Goal: Information Seeking & Learning: Compare options

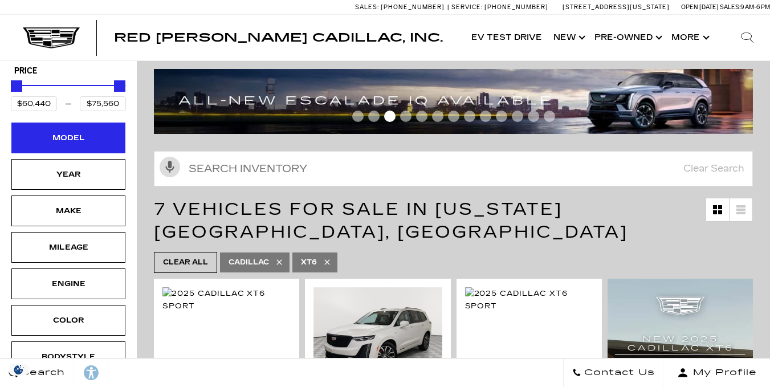
click at [76, 132] on div "Model" at bounding box center [68, 138] width 57 height 13
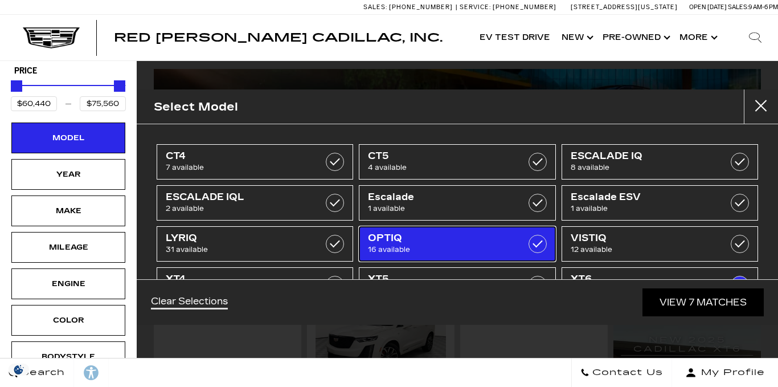
click at [399, 240] on span "OPTIQ" at bounding box center [444, 237] width 152 height 11
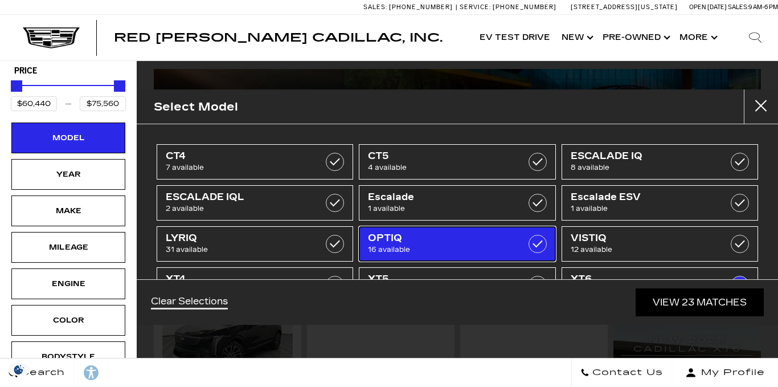
type input "$54,990"
checkbox input "true"
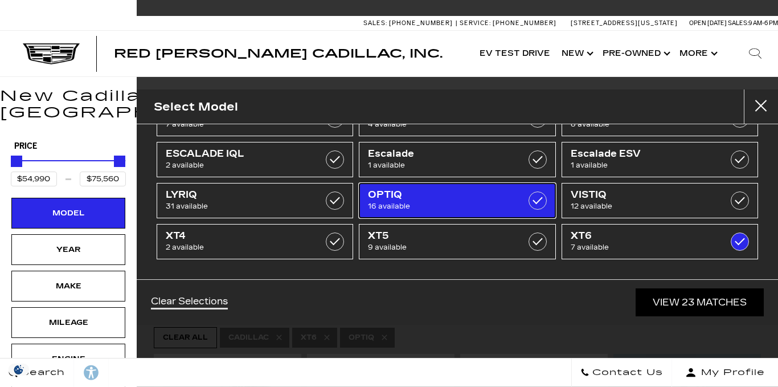
click at [401, 194] on span "OPTIQ" at bounding box center [444, 194] width 152 height 11
type input "$60,440"
checkbox input "false"
click at [392, 197] on span "OPTIQ" at bounding box center [444, 194] width 152 height 11
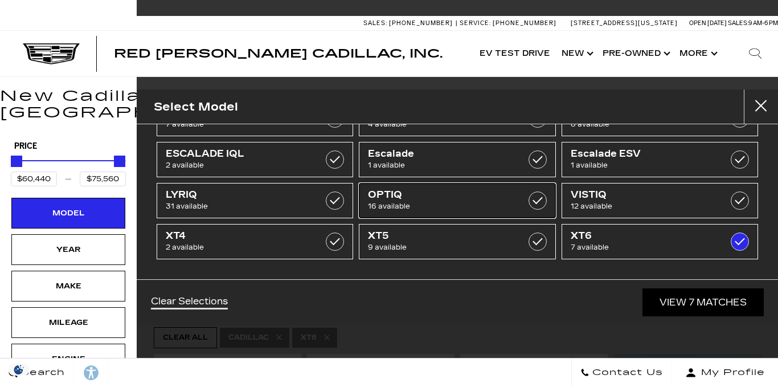
type input "$60,440"
checkbox input "false"
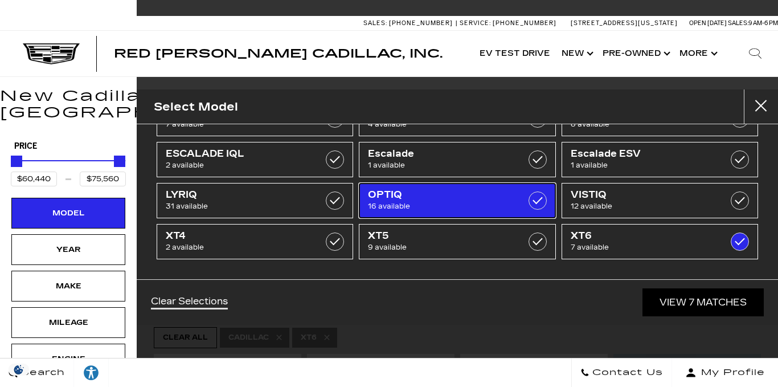
click at [409, 190] on span "OPTIQ" at bounding box center [444, 194] width 152 height 11
type input "$54,990"
checkbox input "true"
click at [731, 240] on label at bounding box center [740, 241] width 18 height 18
click at [398, 191] on span "OPTIQ" at bounding box center [444, 194] width 152 height 11
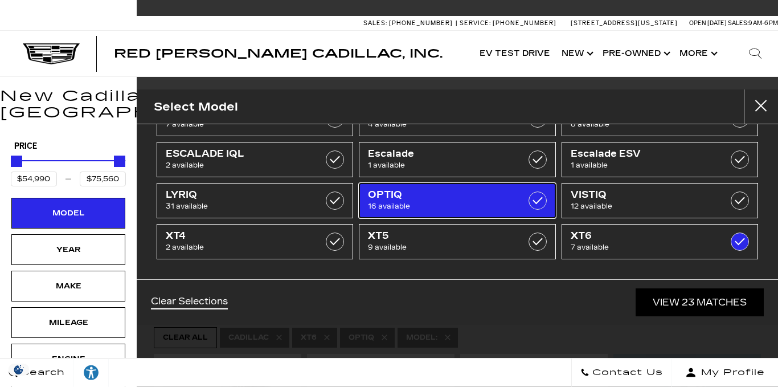
click at [398, 191] on span "OPTIQ" at bounding box center [444, 194] width 152 height 11
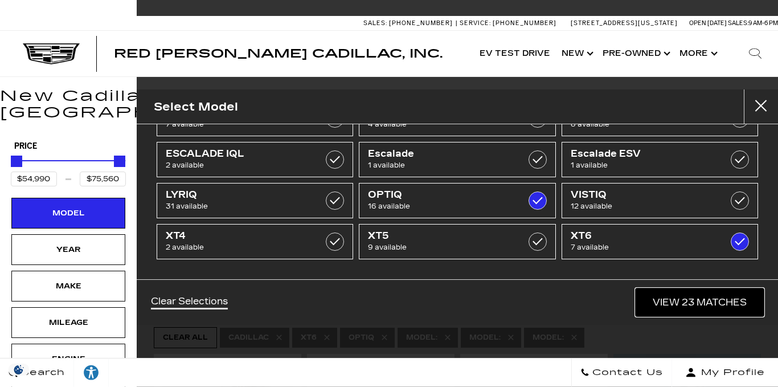
click at [664, 303] on link "View 23 Matches" at bounding box center [700, 302] width 128 height 28
click at [664, 303] on div "23 Vehicles for Sale in Colorado Springs, CO" at bounding box center [458, 295] width 642 height 57
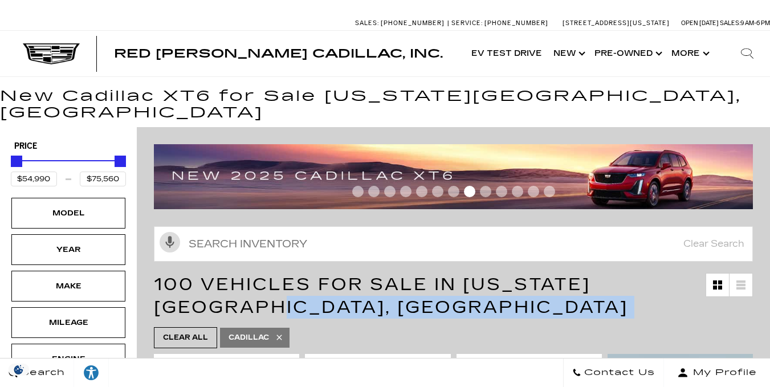
type input "$45,985"
type input "$158,810"
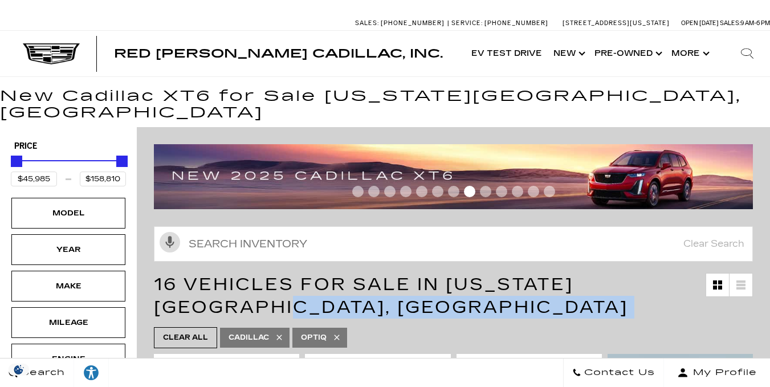
type input "$54,990"
type input "$59,415"
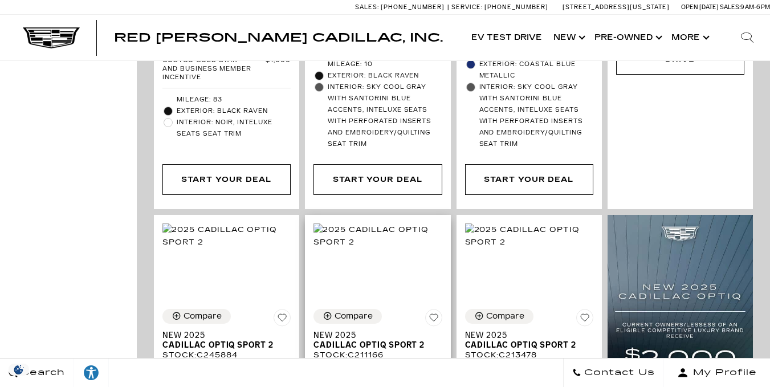
scroll to position [670, 0]
click at [354, 308] on button "Compare" at bounding box center [347, 315] width 68 height 15
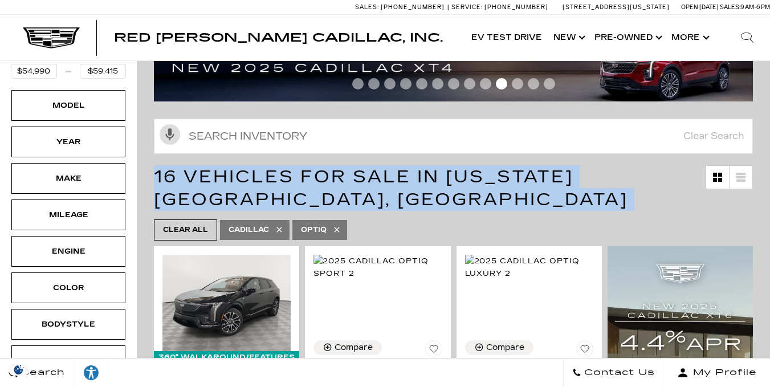
scroll to position [127, 0]
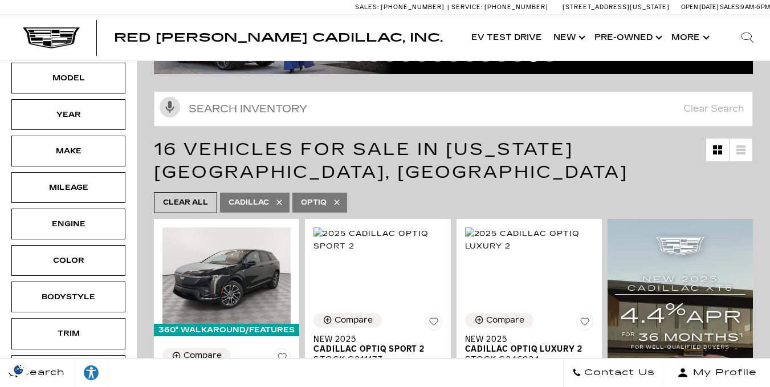
scroll to position [309, 0]
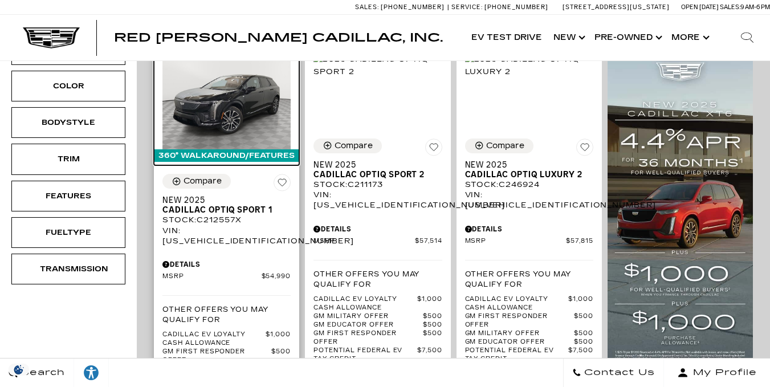
click at [226, 96] on img at bounding box center [226, 101] width 128 height 96
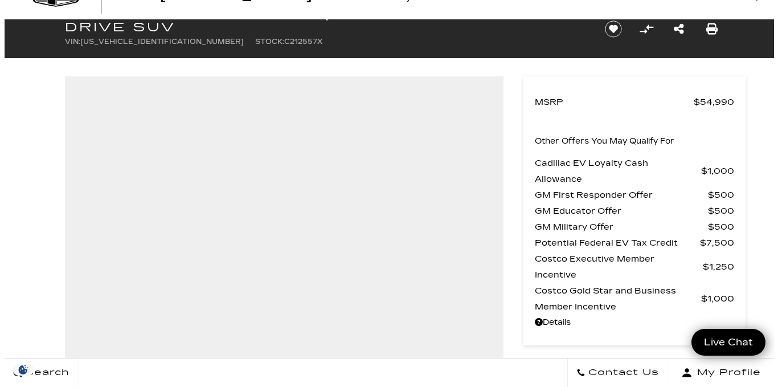
scroll to position [188, 0]
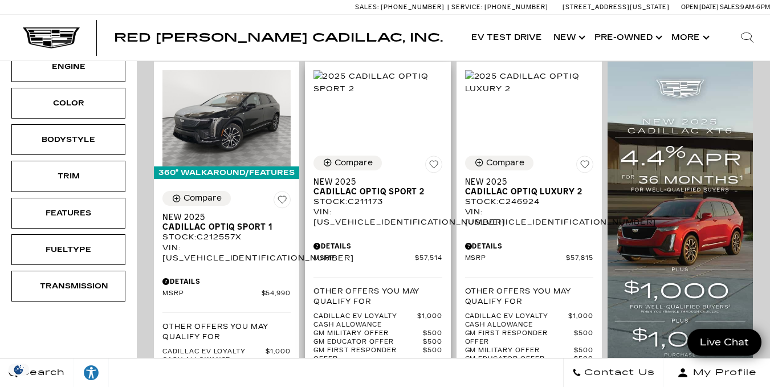
scroll to position [293, 0]
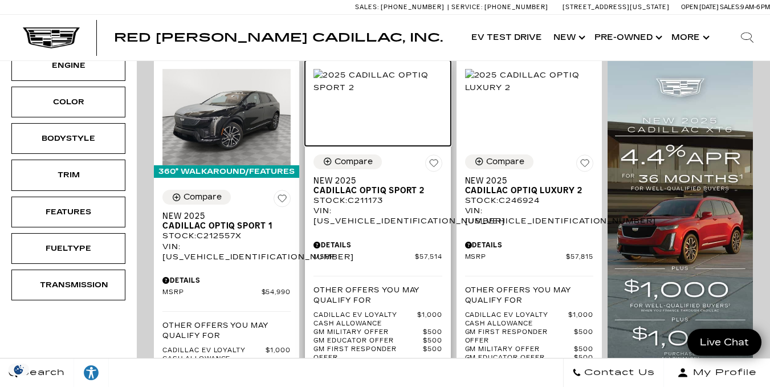
click at [382, 88] on img at bounding box center [377, 81] width 128 height 25
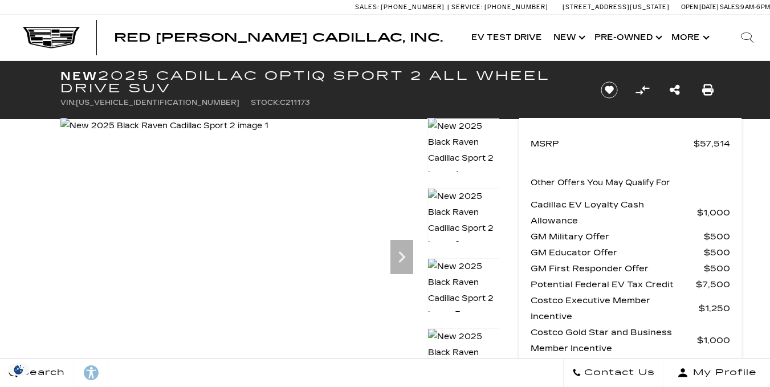
click at [268, 134] on img at bounding box center [164, 126] width 208 height 16
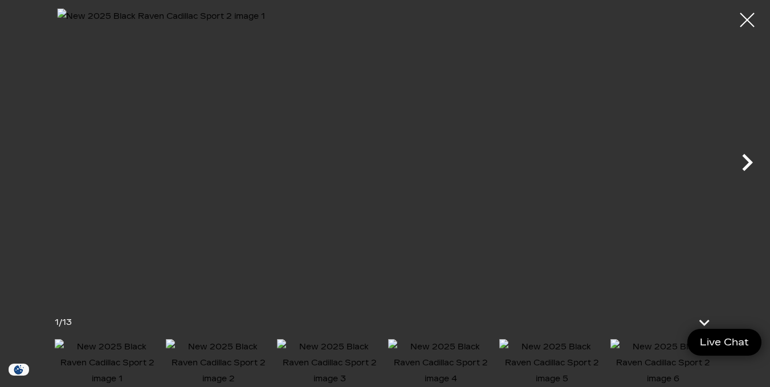
click at [746, 160] on icon "Next" at bounding box center [747, 162] width 11 height 17
click at [746, 157] on icon "Next" at bounding box center [747, 162] width 11 height 17
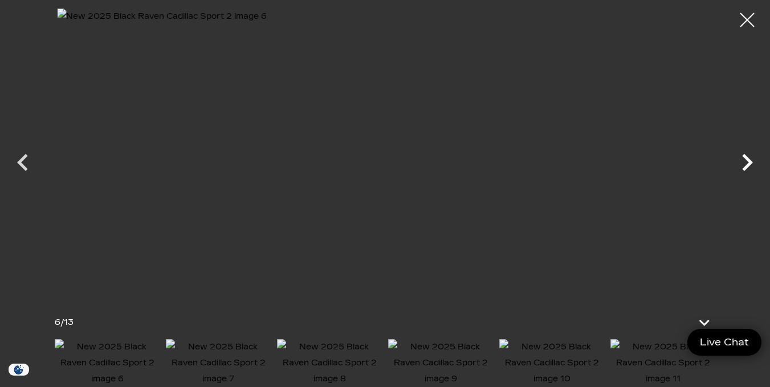
click at [746, 157] on icon "Next" at bounding box center [747, 162] width 11 height 17
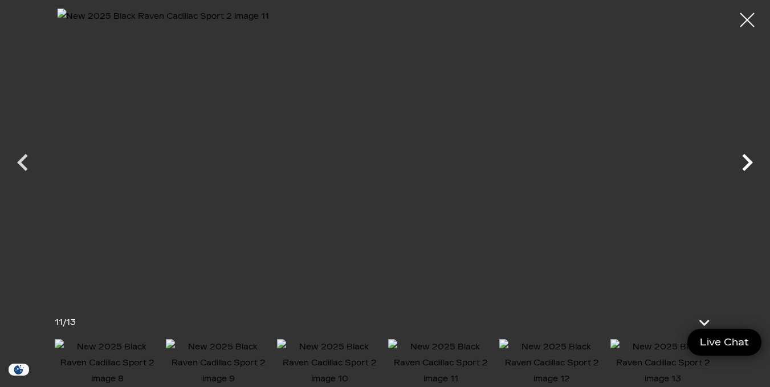
click at [746, 157] on icon "Next" at bounding box center [747, 162] width 11 height 17
click at [745, 165] on div at bounding box center [385, 152] width 770 height 287
click at [744, 162] on div at bounding box center [385, 152] width 770 height 287
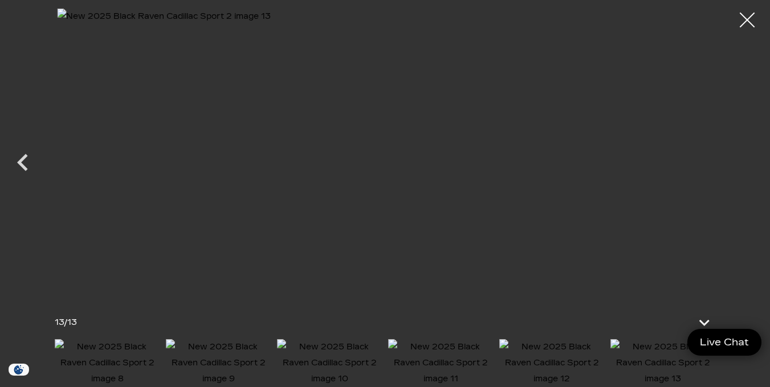
click at [741, 18] on div at bounding box center [747, 20] width 30 height 30
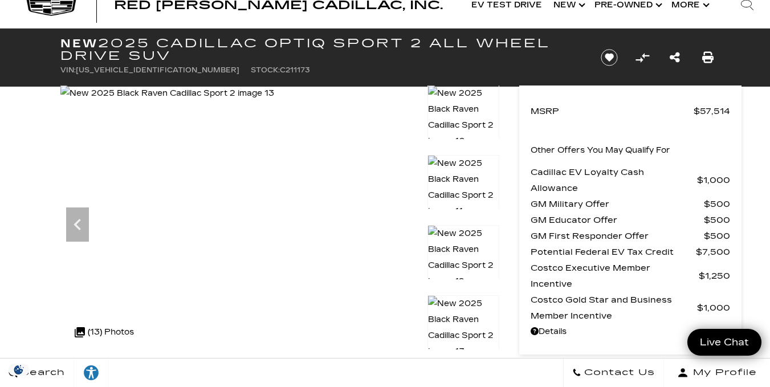
click at [251, 71] on span "Stock:" at bounding box center [265, 70] width 29 height 8
